Goal: Task Accomplishment & Management: Use online tool/utility

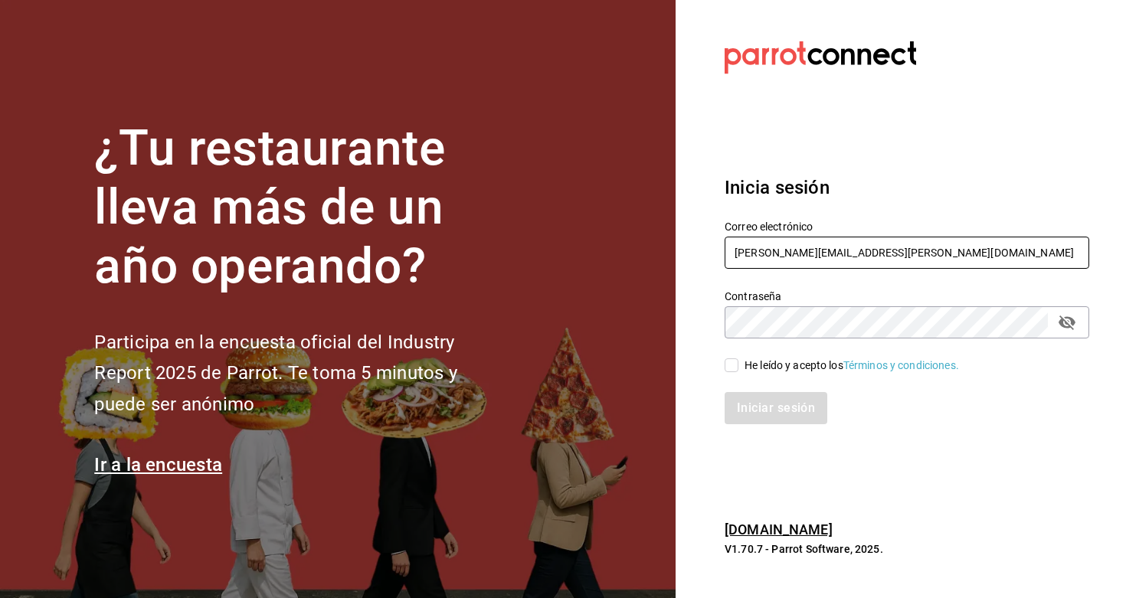
type input "ely.mendoza@grupocosteno.com"
click at [724, 368] on input "He leído y acepto los Términos y condiciones." at bounding box center [731, 365] width 14 height 14
checkbox input "true"
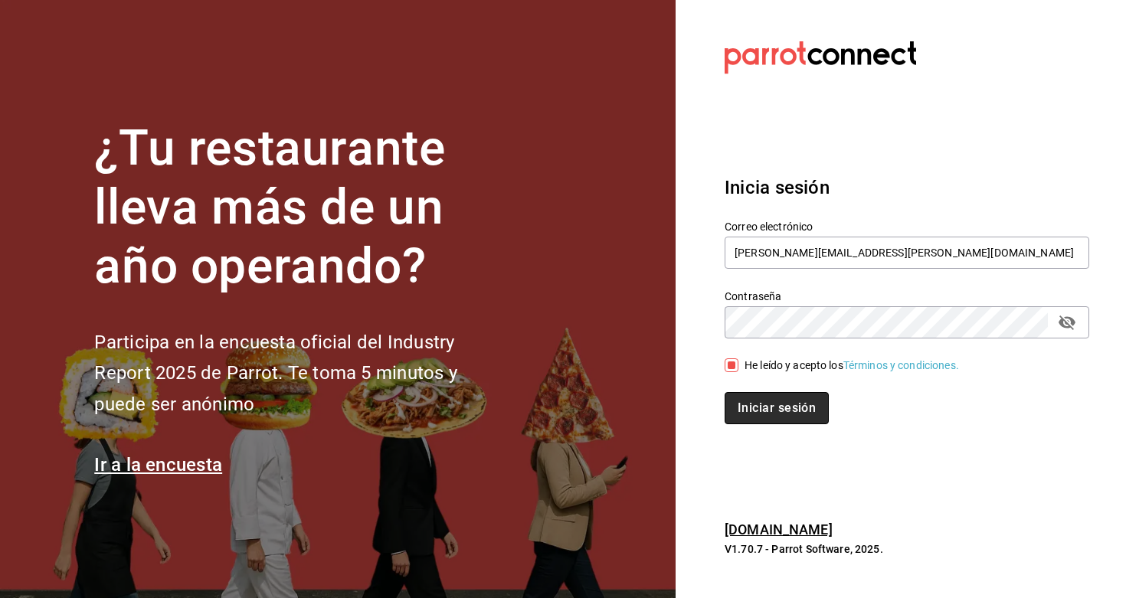
click at [794, 410] on button "Iniciar sesión" at bounding box center [776, 408] width 104 height 32
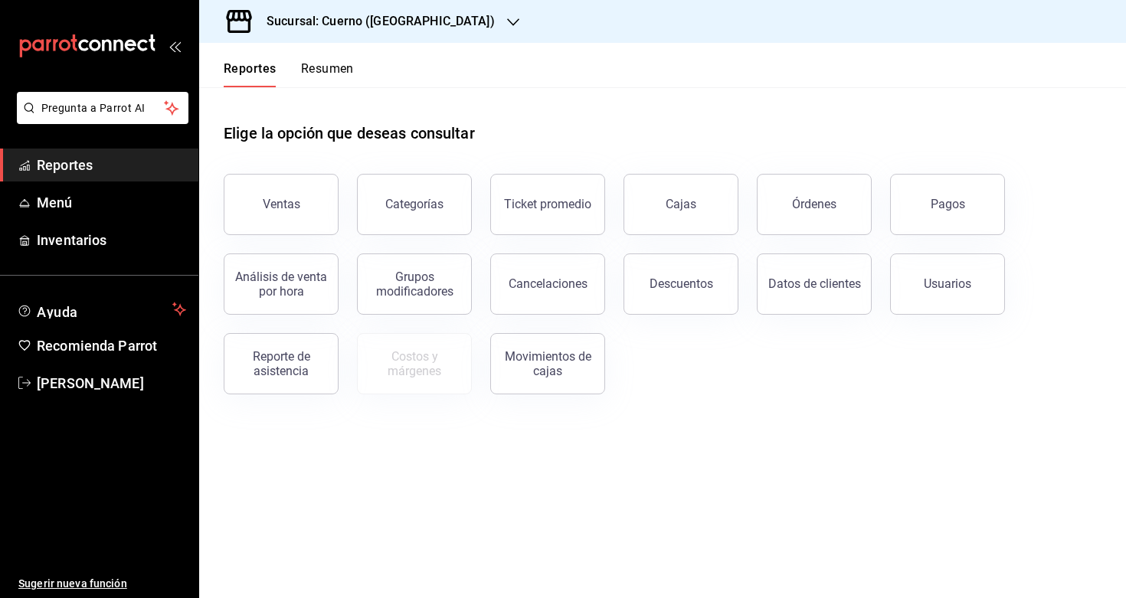
click at [394, 18] on h3 "Sucursal: Cuerno ([GEOGRAPHIC_DATA])" at bounding box center [374, 21] width 240 height 18
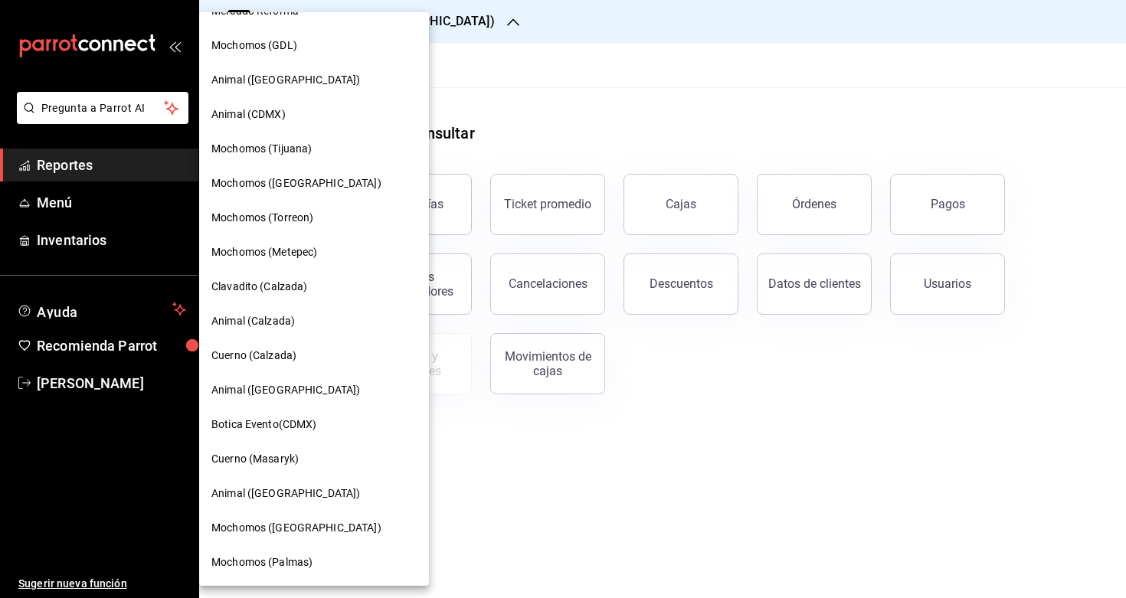
scroll to position [59, 0]
click at [286, 291] on span "Clavadito (Calzada)" at bounding box center [259, 287] width 96 height 16
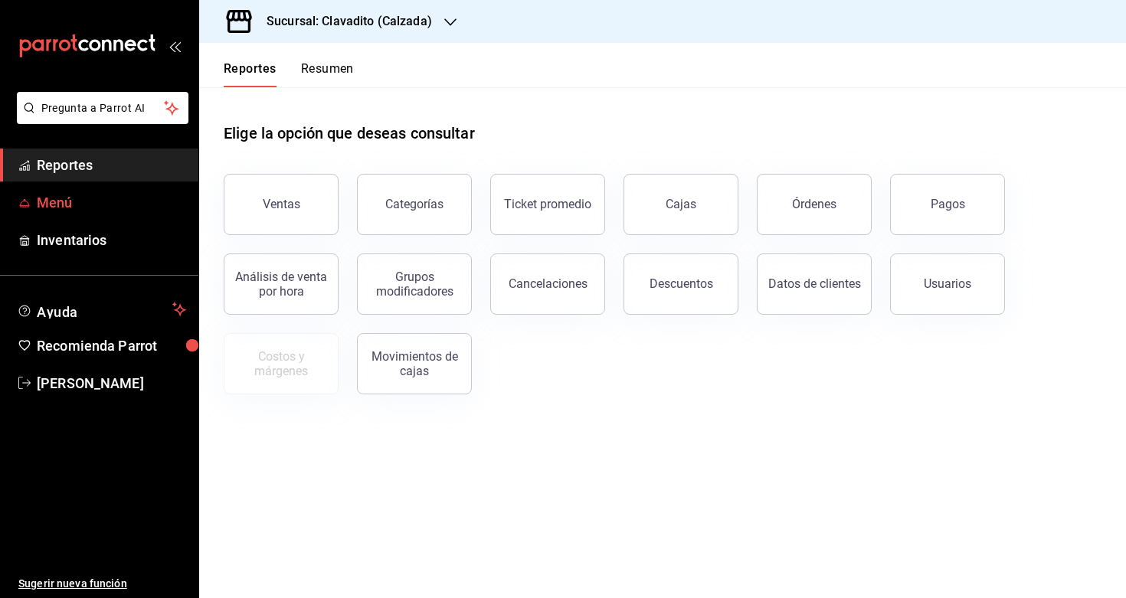
click at [78, 216] on link "Menú" at bounding box center [99, 202] width 198 height 33
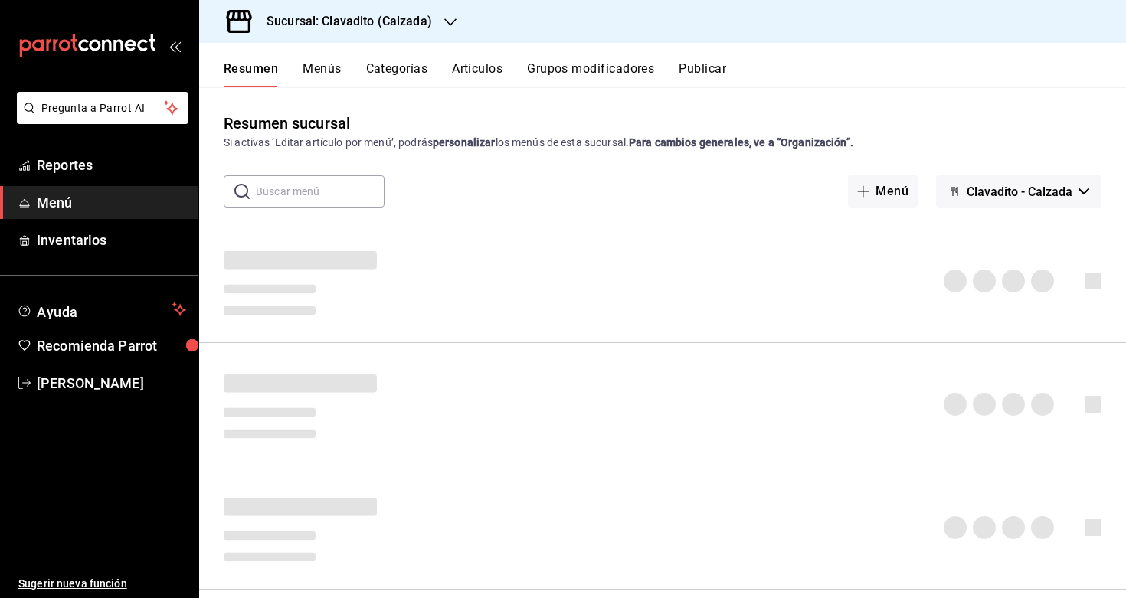
click at [495, 63] on button "Artículos" at bounding box center [477, 74] width 51 height 26
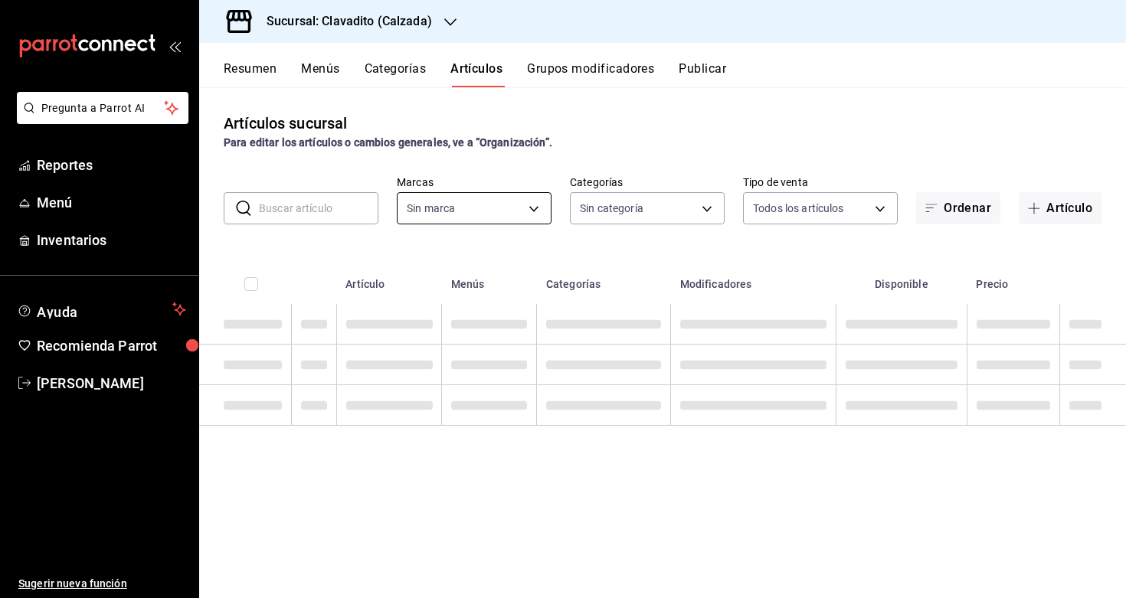
type input "7c6329b2-7c80-4d0a-92e1-359a60270725"
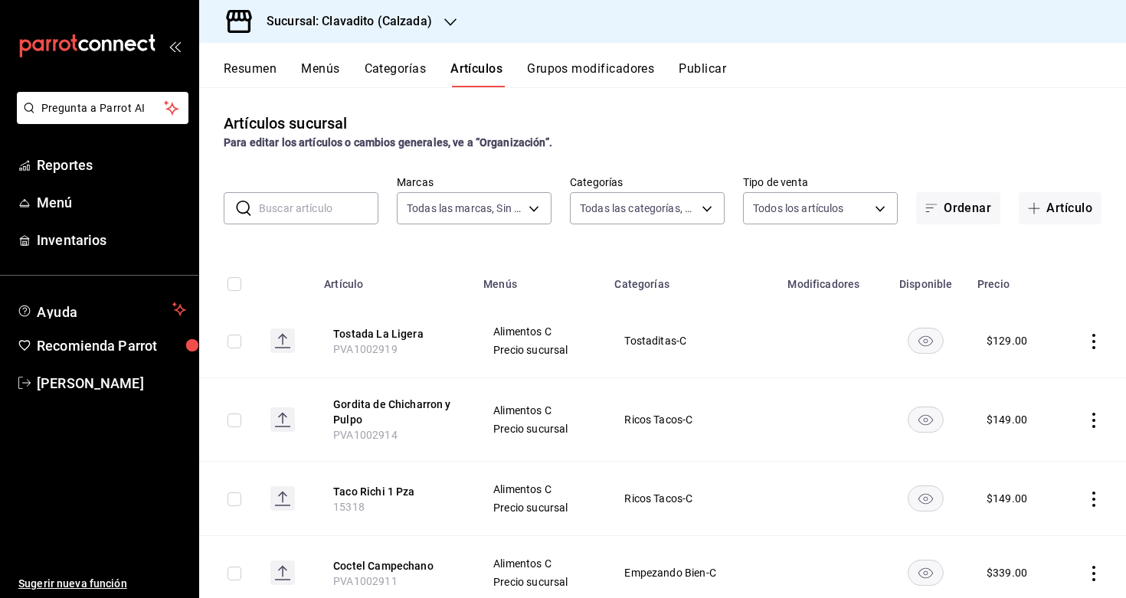
type input "baf57ed1-919f-4c82-8763-5f61bb5ecf6c,a733550a-1833-4f39-b337-4b288d8ef239,37b97…"
click at [263, 221] on input "text" at bounding box center [318, 208] width 119 height 31
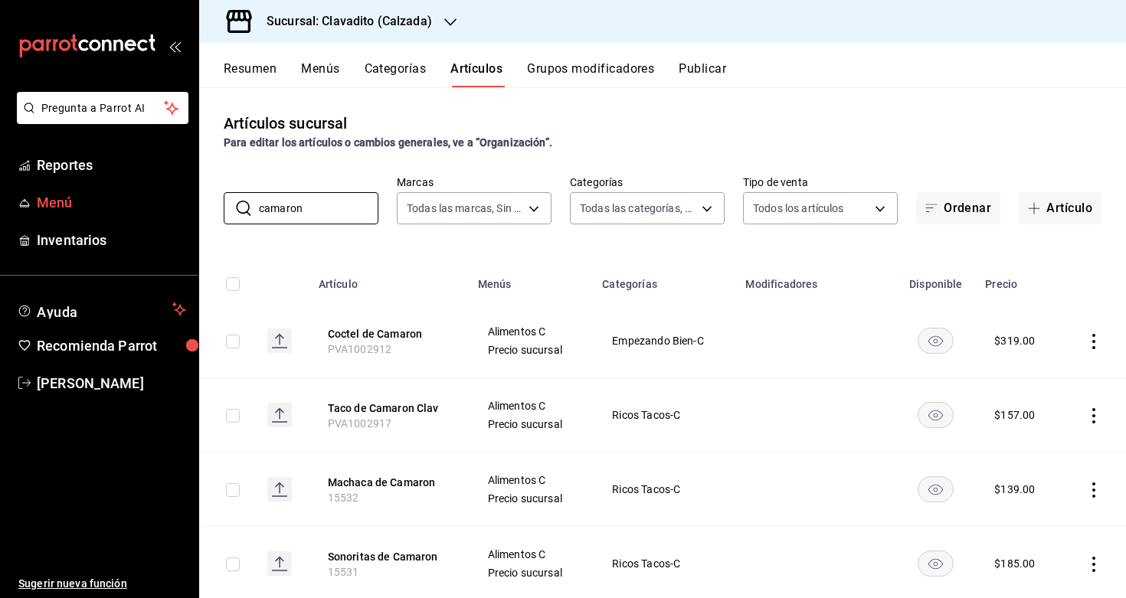
drag, startPoint x: 316, startPoint y: 216, endPoint x: 48, endPoint y: 186, distance: 269.7
click at [48, 186] on div "Pregunta a Parrot AI Reportes Menú Inventarios Ayuda Recomienda Parrot [PERSON_…" at bounding box center [563, 299] width 1126 height 598
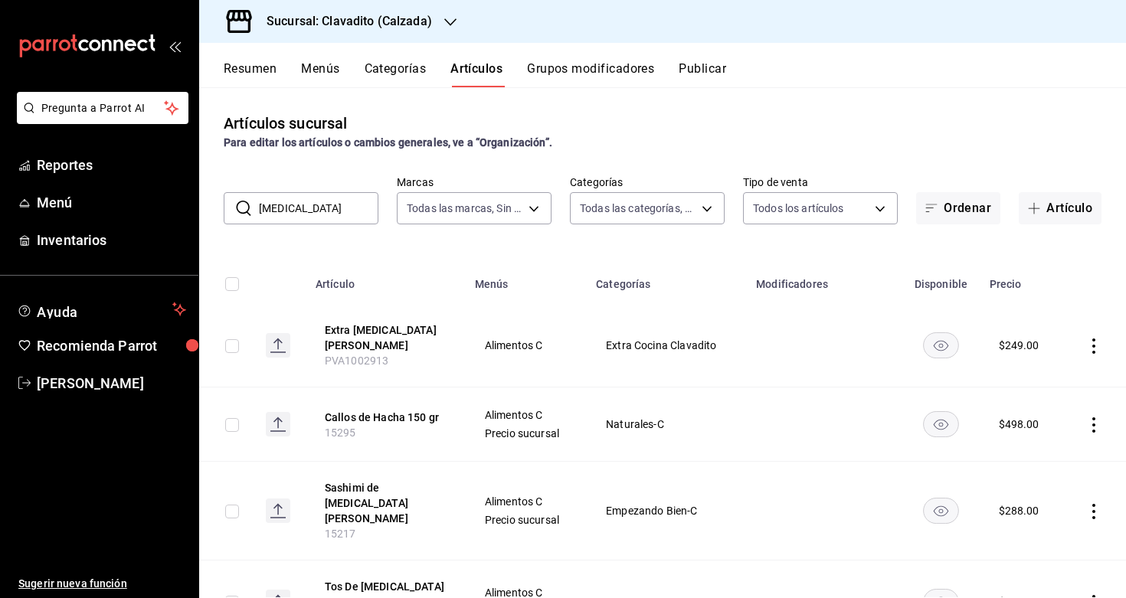
drag, startPoint x: 285, startPoint y: 213, endPoint x: 231, endPoint y: 207, distance: 54.0
click at [237, 213] on div "​ [MEDICAL_DATA] ​" at bounding box center [301, 208] width 155 height 32
type input "pulpo"
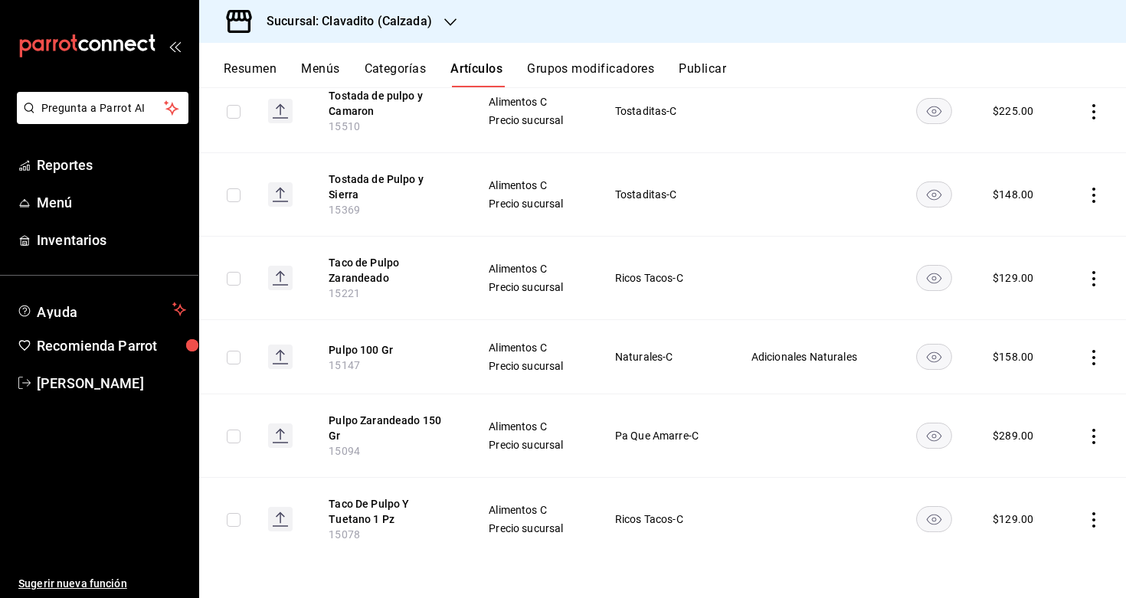
scroll to position [401, 0]
